Goal: Task Accomplishment & Management: Complete application form

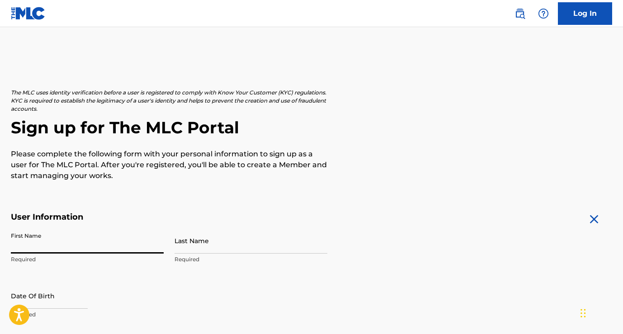
click at [27, 243] on input "First Name" at bounding box center [87, 241] width 153 height 26
type input "[PERSON_NAME]"
type input "A [PERSON_NAME]"
type input "[STREET_ADDRESS]"
type input "[GEOGRAPHIC_DATA]"
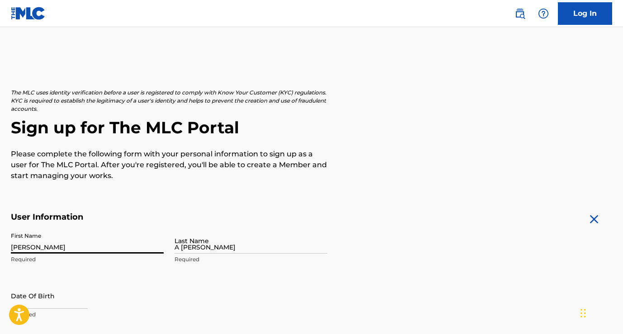
type input "[GEOGRAPHIC_DATA]"
type input "AL"
type input "15218"
type input "412"
type input "4802880"
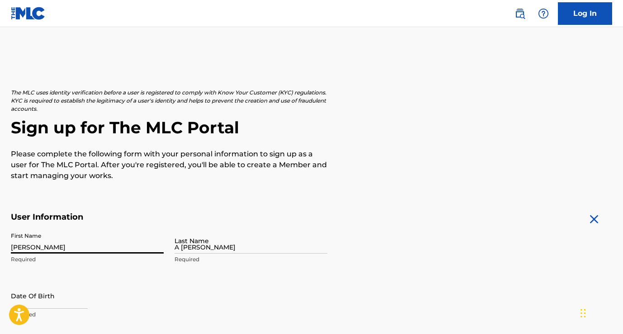
type input "[PERSON_NAME][EMAIL_ADDRESS][PERSON_NAME][DOMAIN_NAME]"
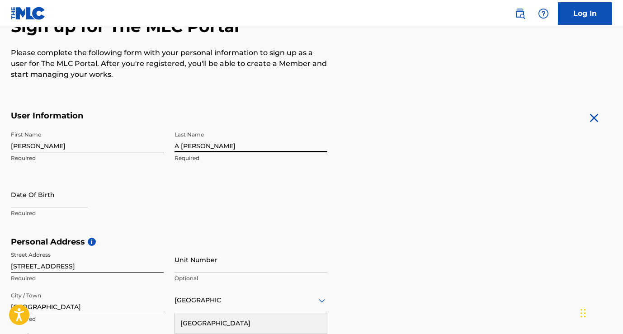
click at [181, 144] on input "A [PERSON_NAME]" at bounding box center [250, 140] width 153 height 26
type input "[PERSON_NAME]"
select select "7"
select select "2025"
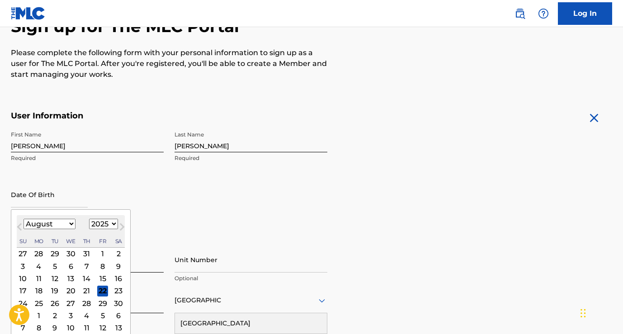
click at [58, 202] on input "text" at bounding box center [49, 195] width 77 height 26
type input "[DATE]"
click at [193, 183] on div "First Name [PERSON_NAME] Last Name [PERSON_NAME] Required Date Of Birth [DEMOGR…" at bounding box center [169, 182] width 316 height 110
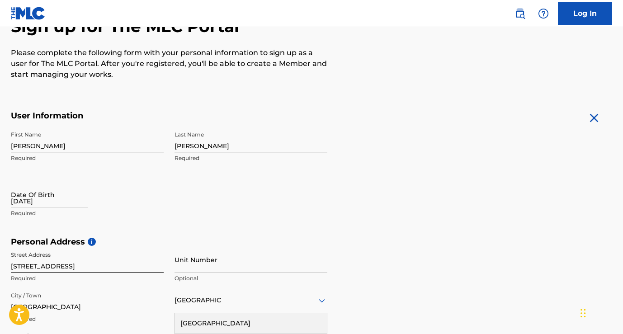
select select "7"
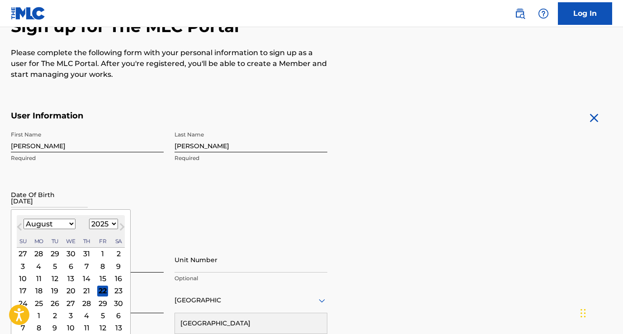
click at [24, 202] on input "[DATE]" at bounding box center [49, 195] width 77 height 26
click at [103, 221] on select "1899 1900 1901 1902 1903 1904 1905 1906 1907 1908 1909 1910 1911 1912 1913 1914…" at bounding box center [103, 224] width 29 height 10
select select "1987"
click at [89, 219] on select "1899 1900 1901 1902 1903 1904 1905 1906 1907 1908 1909 1910 1911 1912 1913 1914…" at bounding box center [103, 224] width 29 height 10
click at [64, 224] on select "January February March April May June July August September October November De…" at bounding box center [49, 224] width 52 height 10
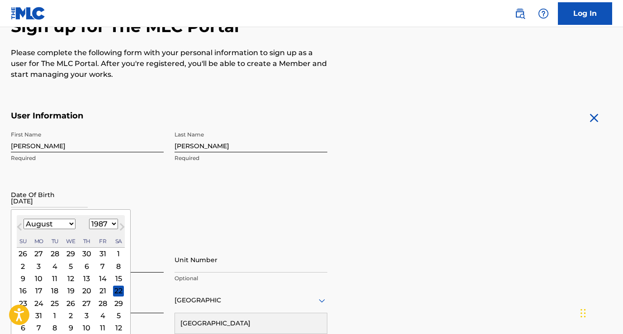
select select "5"
click at [23, 219] on select "January February March April May June July August September October November De…" at bounding box center [49, 224] width 52 height 10
click at [54, 263] on div "9" at bounding box center [54, 266] width 11 height 11
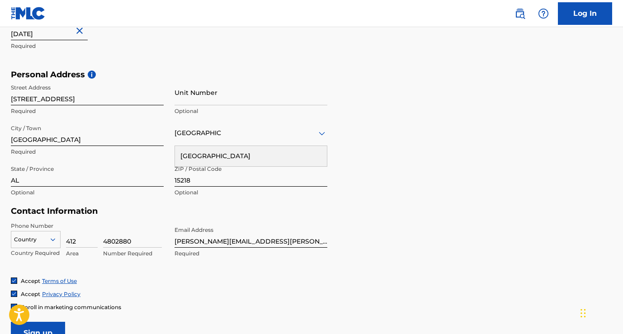
scroll to position [270, 0]
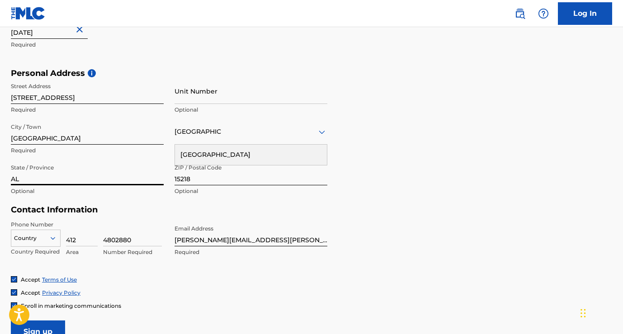
click at [118, 182] on input "AL" at bounding box center [87, 173] width 153 height 26
type input "A"
type input "[US_STATE]"
click at [163, 217] on div "Contact Information Phone Number Country Country Required 412 Area 4802880 Numb…" at bounding box center [169, 240] width 316 height 71
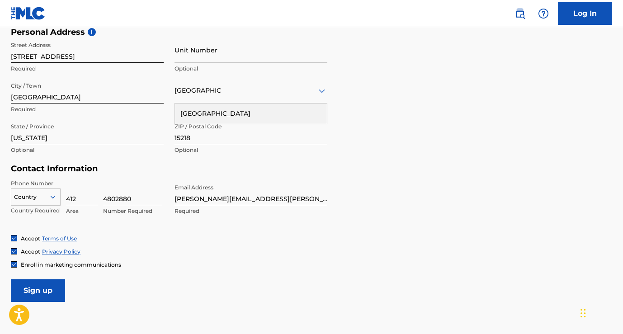
scroll to position [315, 0]
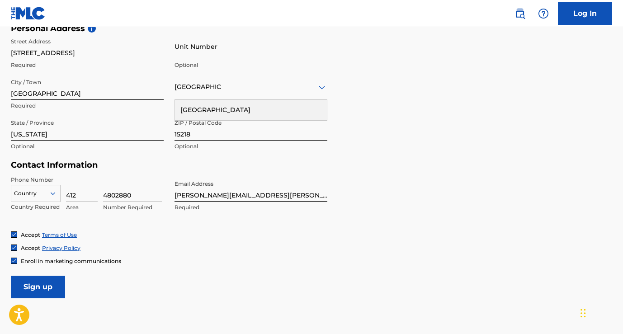
click at [46, 192] on div at bounding box center [35, 193] width 49 height 10
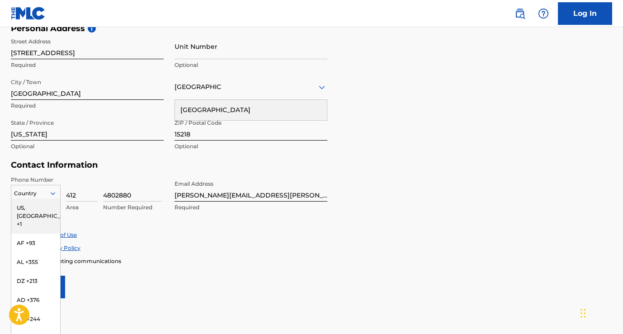
click at [42, 204] on div "US, [GEOGRAPHIC_DATA] +1" at bounding box center [35, 215] width 49 height 35
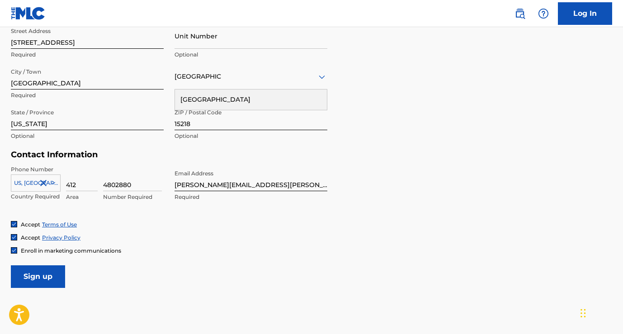
scroll to position [333, 0]
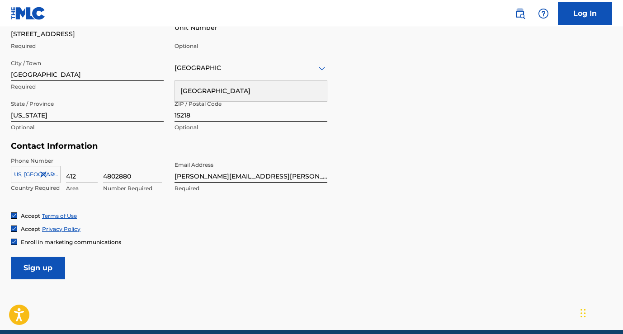
click at [48, 239] on span "Enroll in marketing communications" at bounding box center [71, 242] width 100 height 7
click at [44, 267] on input "Sign up" at bounding box center [38, 268] width 54 height 23
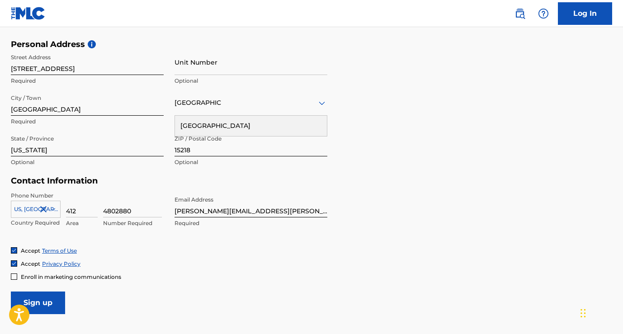
scroll to position [319, 0]
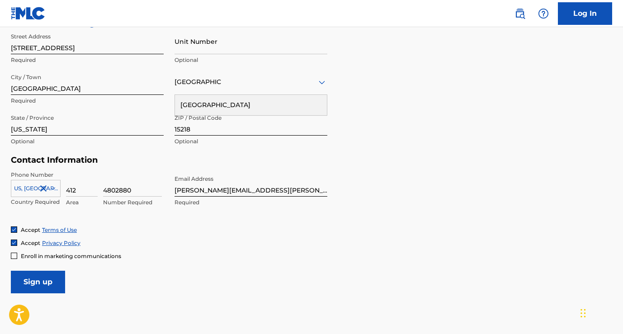
click at [225, 105] on div "[GEOGRAPHIC_DATA]" at bounding box center [251, 105] width 152 height 20
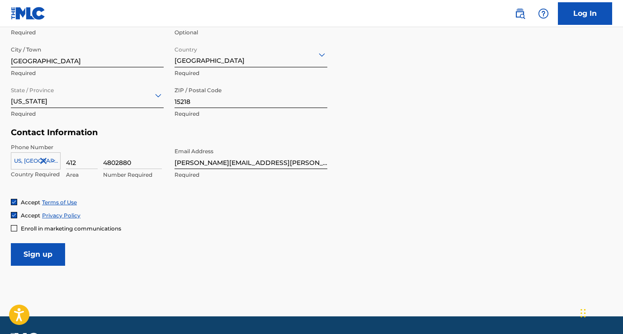
scroll to position [372, 0]
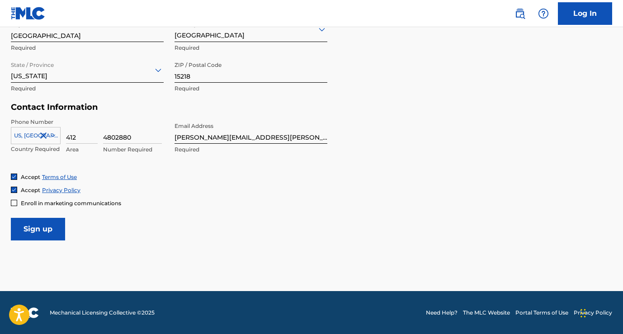
click at [39, 232] on input "Sign up" at bounding box center [38, 229] width 54 height 23
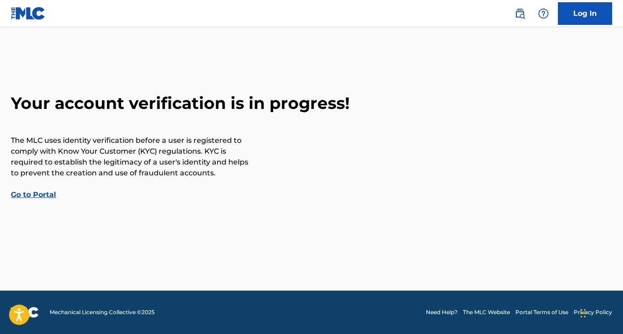
click at [41, 192] on link "Go to Portal" at bounding box center [33, 194] width 45 height 9
click at [43, 196] on link "Go to Portal" at bounding box center [33, 194] width 45 height 9
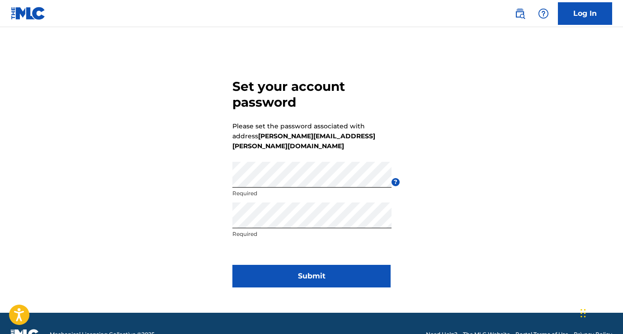
click at [371, 267] on button "Submit" at bounding box center [311, 276] width 158 height 23
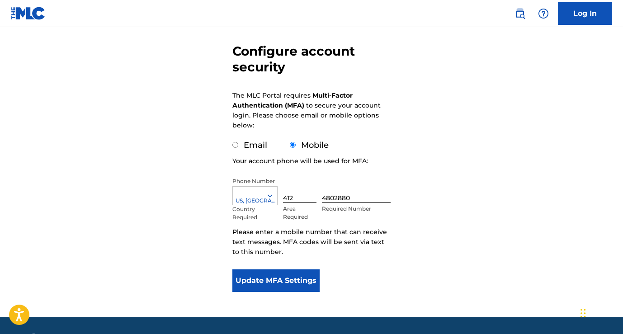
scroll to position [77, 0]
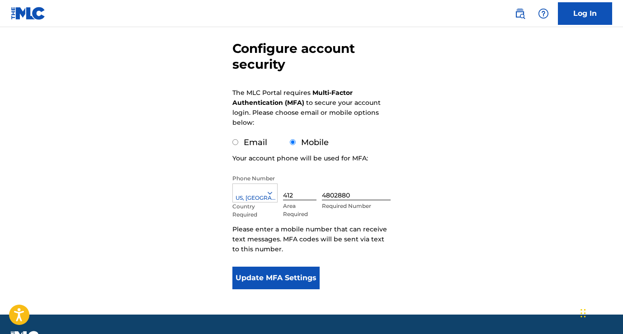
click at [278, 275] on button "Update MFA Settings" at bounding box center [275, 278] width 87 height 23
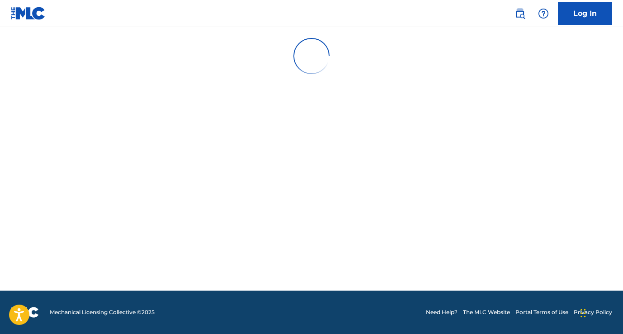
scroll to position [0, 0]
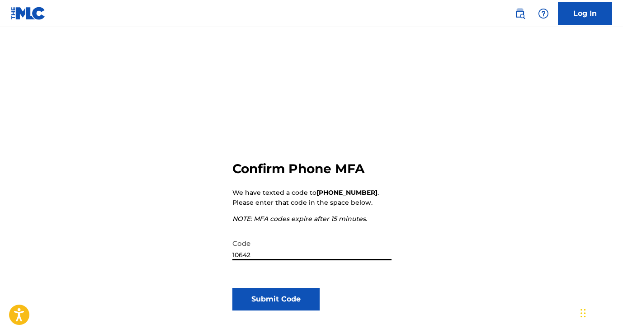
type input "106420"
click button "Submit Code" at bounding box center [275, 299] width 87 height 23
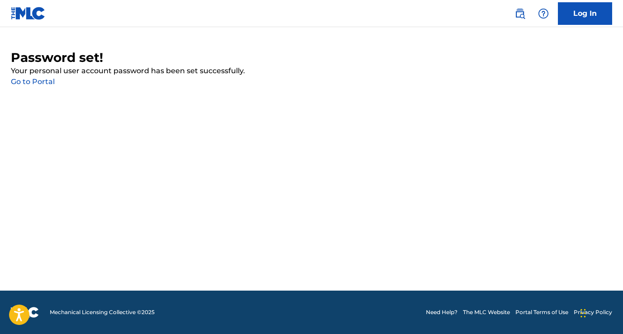
click at [29, 82] on link "Go to Portal" at bounding box center [33, 81] width 44 height 9
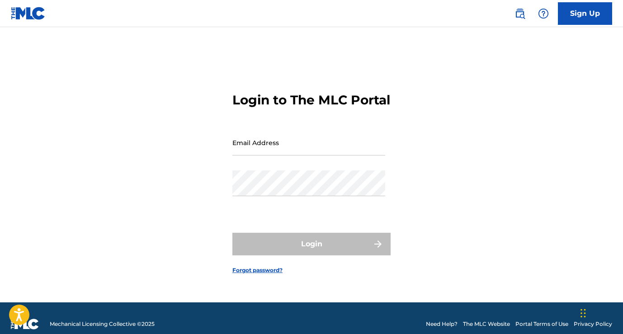
click at [243, 155] on input "Email Address" at bounding box center [308, 143] width 153 height 26
type input "[PERSON_NAME][EMAIL_ADDRESS][PERSON_NAME][DOMAIN_NAME]"
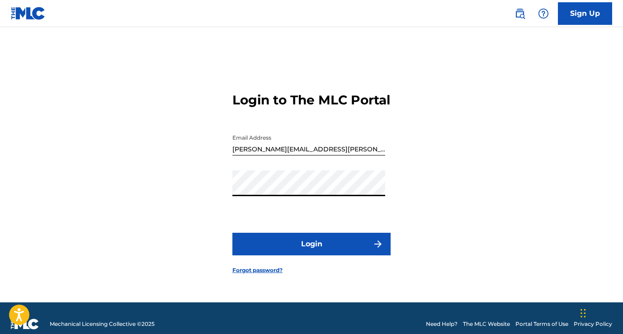
click at [232, 233] on button "Login" at bounding box center [311, 244] width 158 height 23
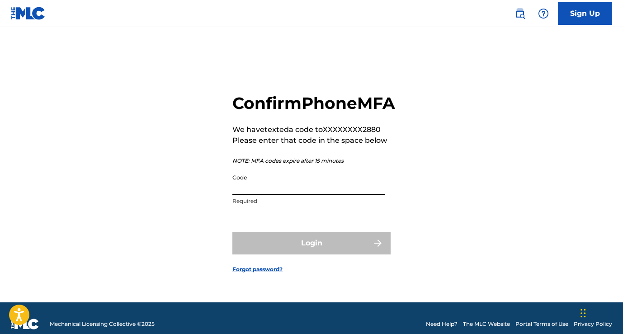
click at [308, 195] on input "Code" at bounding box center [308, 182] width 153 height 26
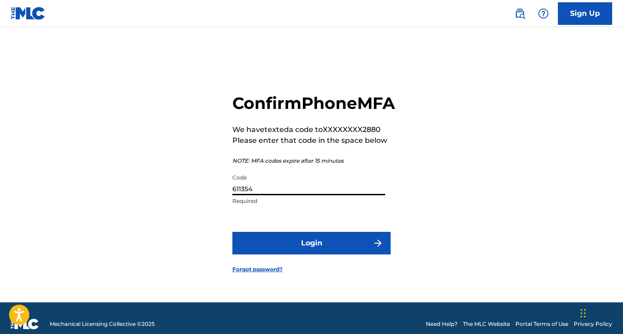
type input "611354"
click at [232, 232] on button "Login" at bounding box center [311, 243] width 158 height 23
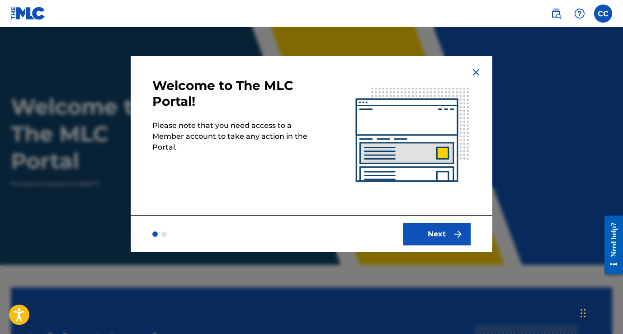
click at [438, 236] on button "Next" at bounding box center [437, 234] width 68 height 23
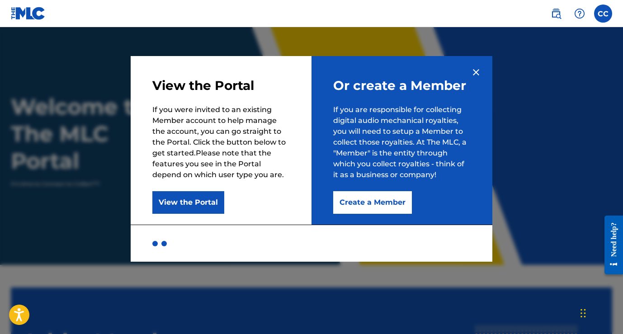
click at [395, 206] on button "Create a Member" at bounding box center [372, 202] width 79 height 23
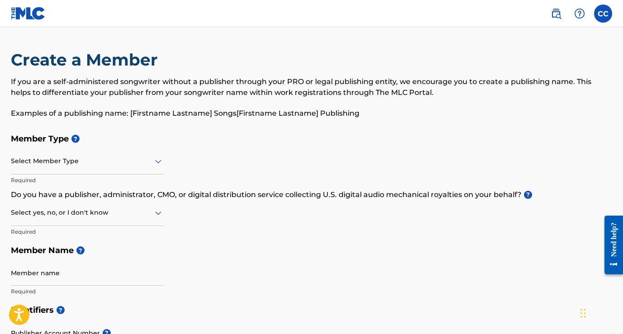
click at [55, 168] on div "Select Member Type" at bounding box center [87, 162] width 153 height 26
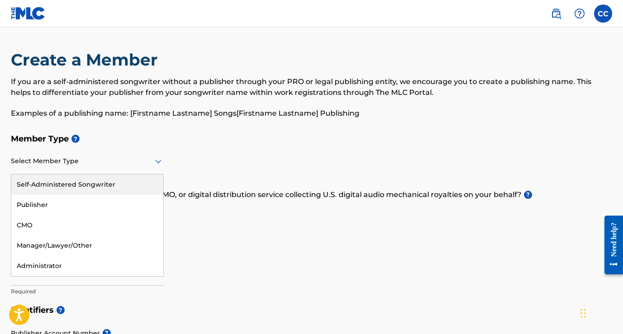
click at [75, 188] on div "Self-Administered Songwriter" at bounding box center [87, 184] width 152 height 20
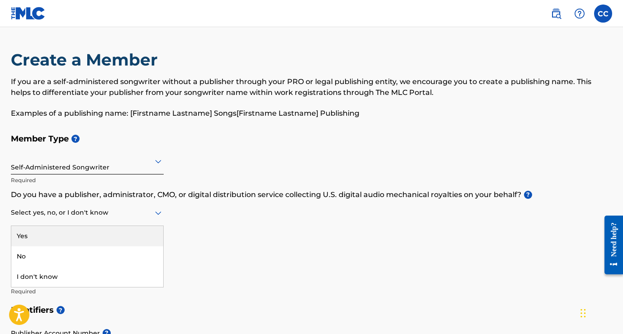
click at [74, 217] on div at bounding box center [87, 212] width 153 height 11
click at [112, 197] on p "Do you have a publisher, administrator, CMO, or digital distribution service co…" at bounding box center [311, 194] width 601 height 11
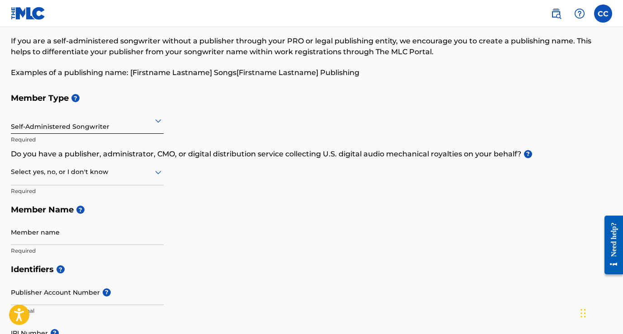
scroll to position [44, 0]
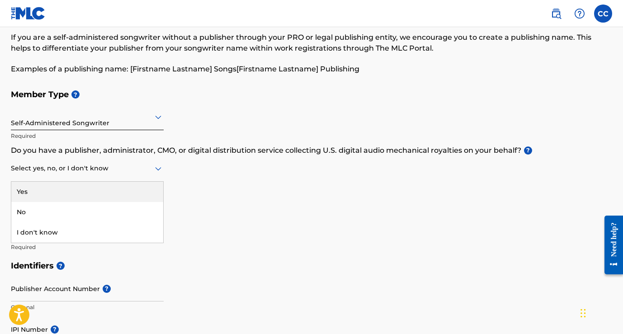
click at [99, 168] on div at bounding box center [87, 168] width 153 height 11
click at [84, 187] on div "Yes" at bounding box center [87, 192] width 152 height 20
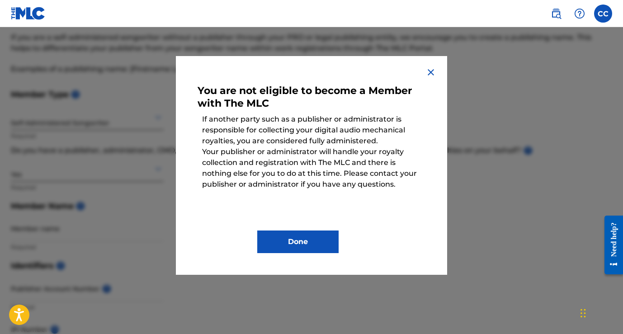
click at [306, 245] on button "Done" at bounding box center [297, 241] width 81 height 23
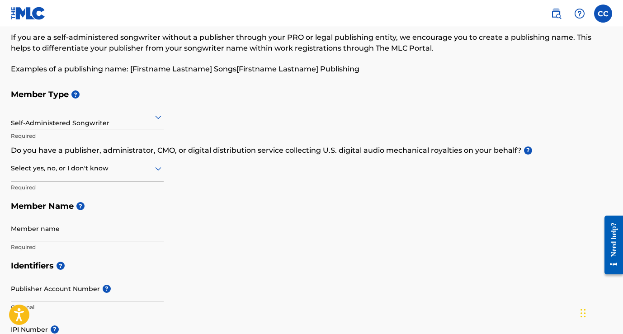
click at [85, 167] on div at bounding box center [87, 168] width 153 height 11
click at [50, 211] on div "No" at bounding box center [87, 212] width 152 height 20
click at [38, 233] on input "Member name" at bounding box center [87, 229] width 153 height 26
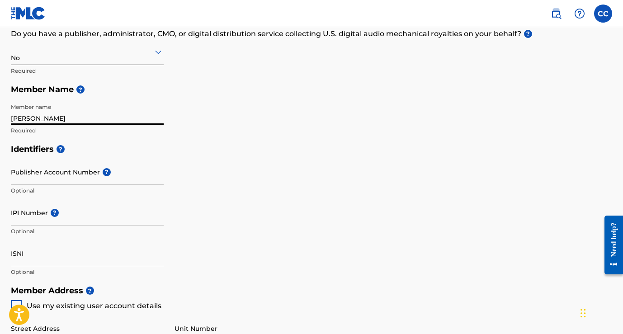
scroll to position [167, 0]
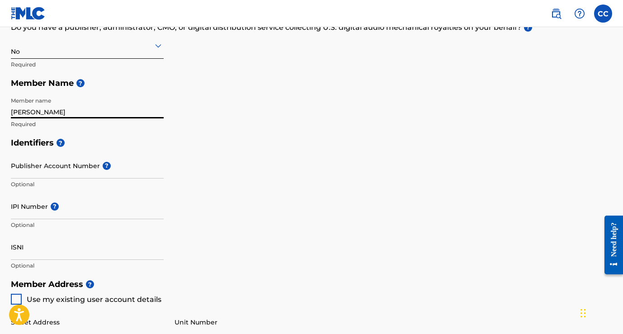
type input "Christopher Catone"
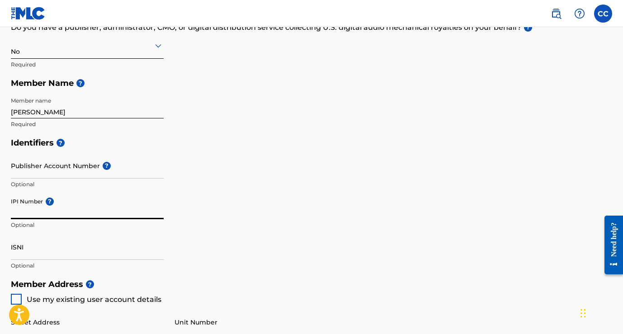
click at [31, 209] on input "IPI Number ?" at bounding box center [87, 206] width 153 height 26
paste input "00553950338"
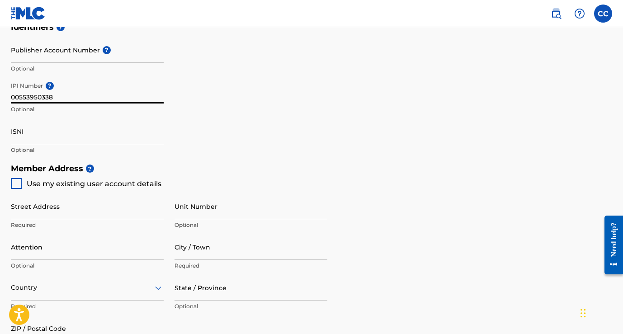
scroll to position [283, 0]
type input "00553950338"
click at [131, 182] on span "Use my existing user account details" at bounding box center [94, 183] width 135 height 9
type input "[STREET_ADDRESS]"
type input "[GEOGRAPHIC_DATA]"
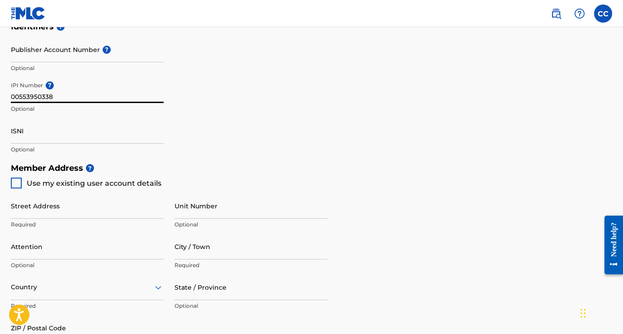
type input "15218"
type input "412"
type input "4802880"
type input "[PERSON_NAME][EMAIL_ADDRESS][PERSON_NAME][DOMAIN_NAME]"
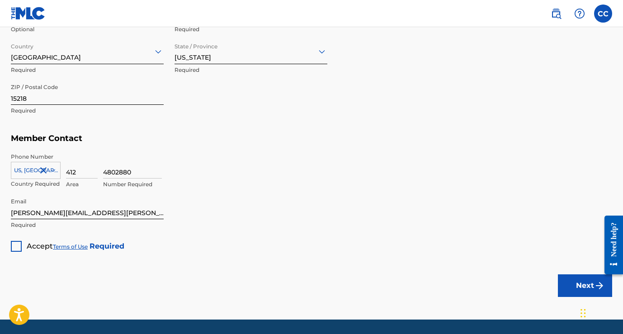
scroll to position [538, 0]
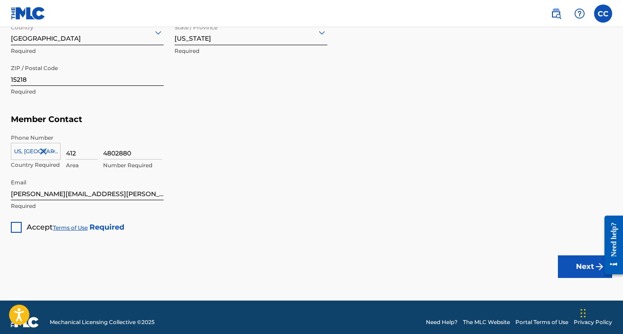
click at [19, 224] on div at bounding box center [16, 227] width 11 height 11
click at [568, 266] on button "Next" at bounding box center [585, 266] width 54 height 23
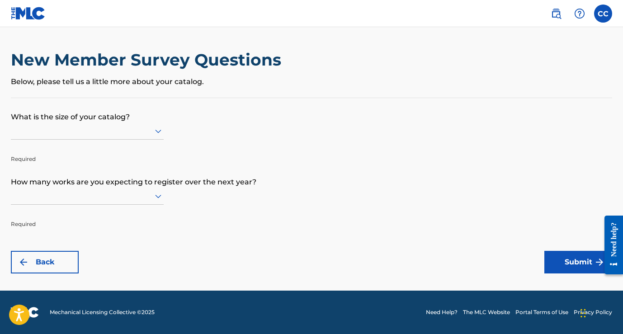
click at [160, 132] on icon at bounding box center [158, 131] width 11 height 11
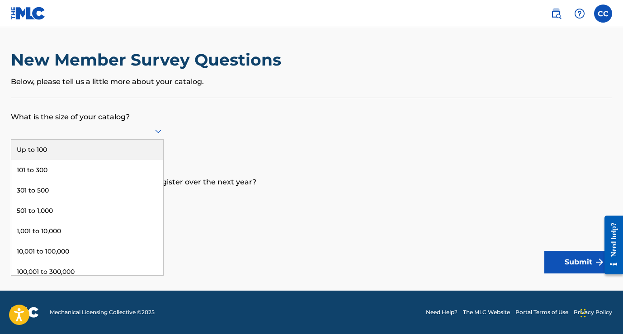
click at [139, 145] on div "Up to 100" at bounding box center [87, 150] width 152 height 20
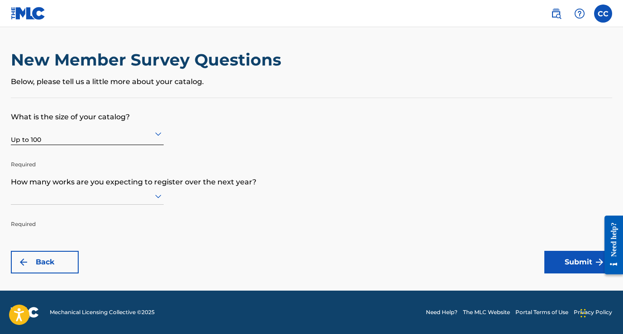
scroll to position [0, 0]
click at [160, 195] on icon at bounding box center [158, 197] width 6 height 4
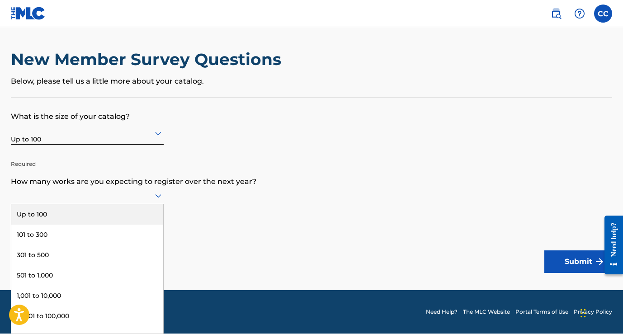
click at [144, 209] on div "Up to 100" at bounding box center [87, 214] width 152 height 20
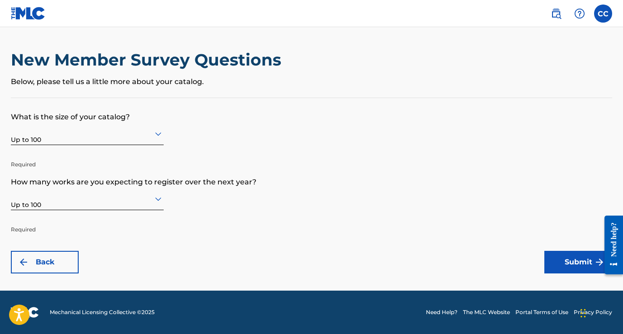
click at [568, 254] on button "Submit" at bounding box center [578, 262] width 68 height 23
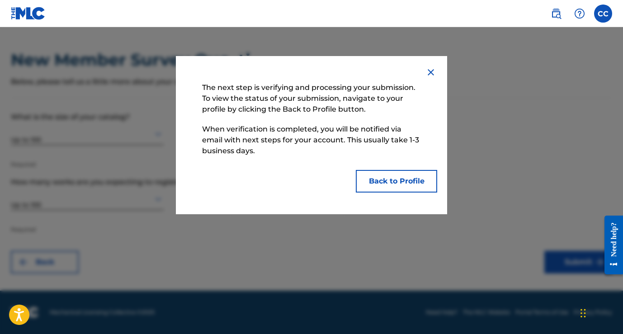
click at [398, 178] on button "Back to Profile" at bounding box center [396, 181] width 81 height 23
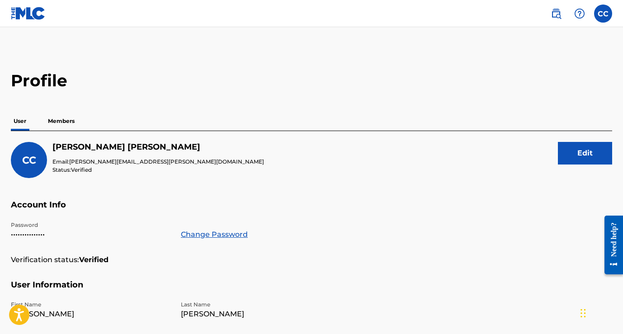
click at [69, 121] on p "Members" at bounding box center [61, 121] width 32 height 19
